Goal: Check status

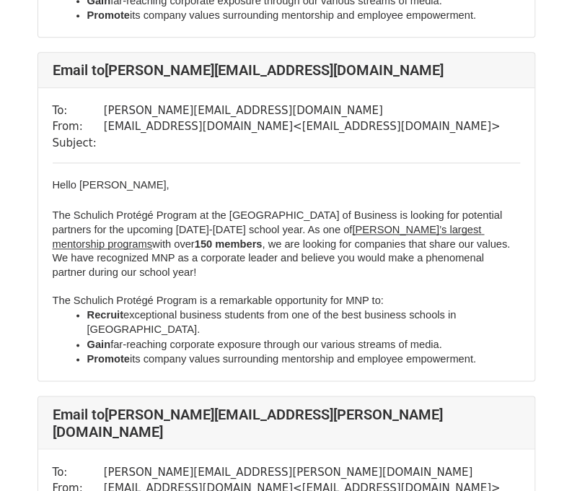
scroll to position [457, 0]
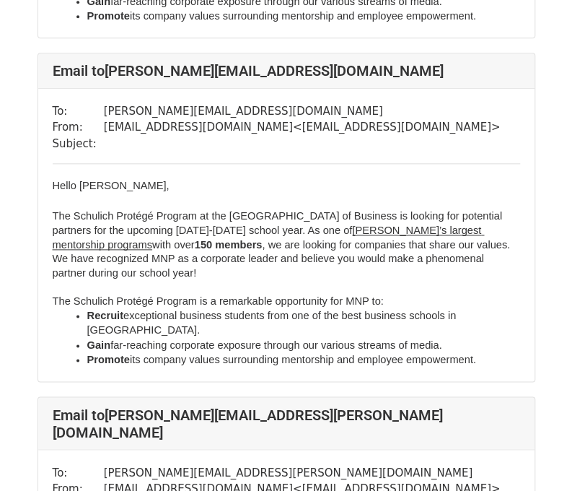
click at [111, 103] on td "tamara.mustachi@mnp.ca" at bounding box center [302, 111] width 397 height 17
click at [182, 103] on td "tamara.mustachi@mnp.ca" at bounding box center [302, 111] width 397 height 17
click at [126, 103] on td "tamara.mustachi@mnp.ca" at bounding box center [302, 111] width 397 height 17
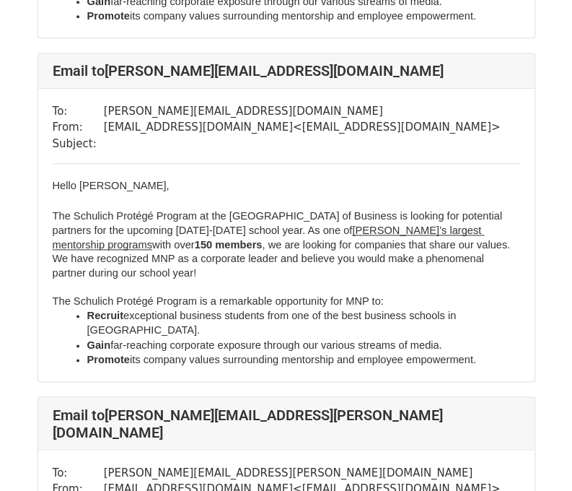
click at [88, 180] on span "Hello Tamara Mustachi," at bounding box center [111, 186] width 117 height 12
click at [200, 210] on span "The Schulich Protégé Program at the Schulich School of Business is looking for …" at bounding box center [279, 223] width 453 height 26
click at [349, 295] on span "The Schulich Protégé Program is a remarkable opportunity for MNP to:" at bounding box center [218, 301] width 331 height 12
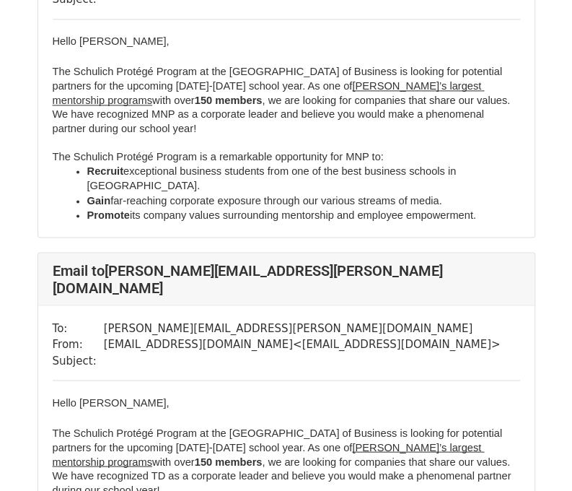
click at [349, 320] on td "nibedita.saha-chakravorty@td.com" at bounding box center [302, 328] width 397 height 17
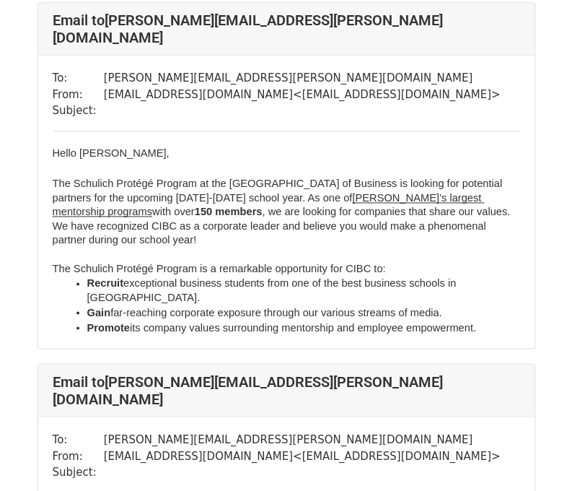
scroll to position [2261, 0]
